Goal: Check status: Check status

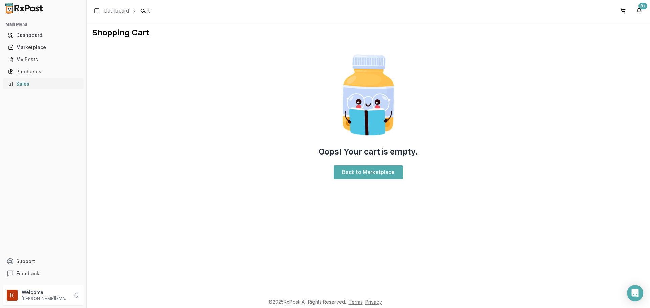
click at [34, 83] on div "Sales" at bounding box center [43, 84] width 70 height 7
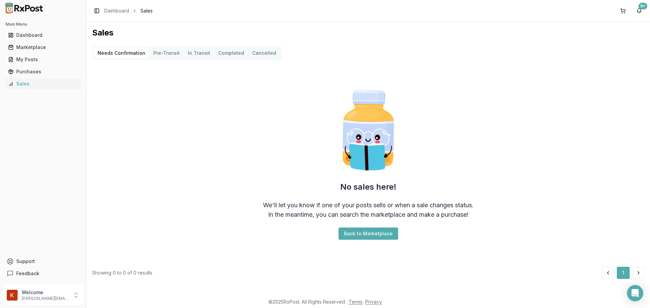
click at [170, 55] on button "Pre-Transit" at bounding box center [166, 53] width 35 height 11
click at [124, 56] on Confirmation "Needs Confirmation" at bounding box center [121, 53] width 56 height 11
click at [194, 46] on div "Sales Needs Confirmation Pre-Transit In Transit Completed Cancelled No sales he…" at bounding box center [368, 158] width 563 height 273
click at [204, 53] on Transit "In Transit" at bounding box center [199, 53] width 30 height 11
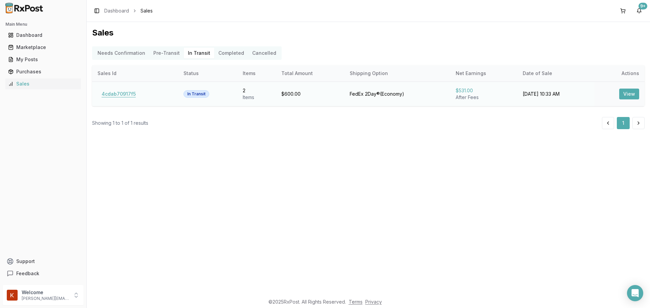
click at [118, 97] on button "4cdab70917f5" at bounding box center [119, 94] width 42 height 11
